Goal: Task Accomplishment & Management: Manage account settings

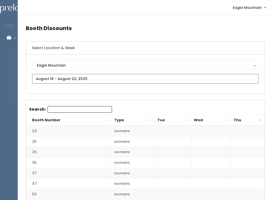
type input "August 16 to August 22"
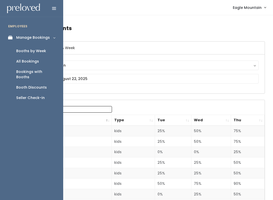
click at [20, 59] on div "All Bookings" at bounding box center [27, 61] width 23 height 5
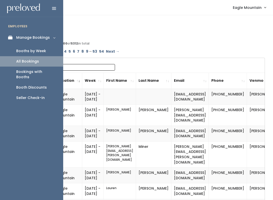
click at [21, 46] on link "Booths by Week" at bounding box center [31, 51] width 63 height 10
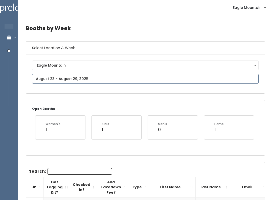
click at [46, 77] on input "text" at bounding box center [145, 79] width 226 height 10
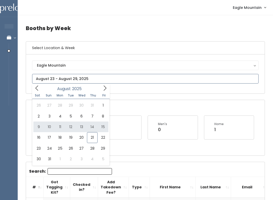
type input "August 9 to August 15"
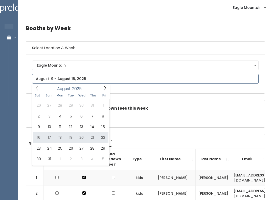
type input "August 16 to August 22"
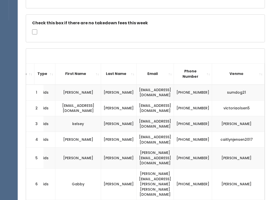
scroll to position [0, 110]
